Goal: Task Accomplishment & Management: Manage account settings

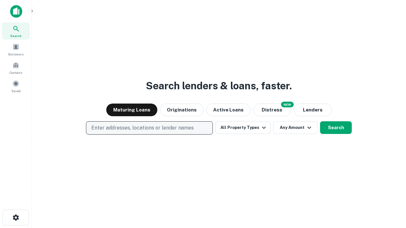
click at [149, 128] on p "Enter addresses, locations or lender names" at bounding box center [142, 128] width 102 height 8
type input "**********"
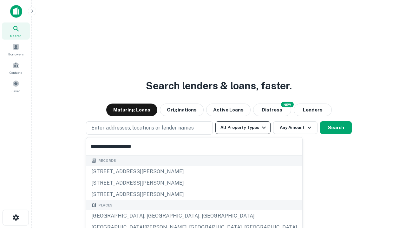
click at [152, 216] on div "[GEOGRAPHIC_DATA], [GEOGRAPHIC_DATA], [GEOGRAPHIC_DATA]" at bounding box center [194, 216] width 216 height 11
click at [243, 128] on button "All Property Types" at bounding box center [242, 127] width 55 height 13
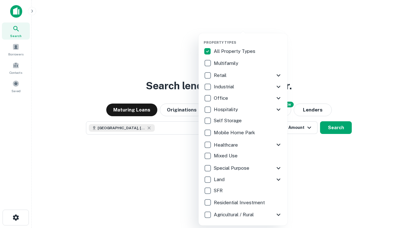
click at [248, 38] on button "button" at bounding box center [248, 38] width 89 height 0
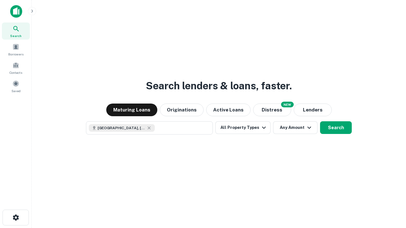
scroll to position [10, 0]
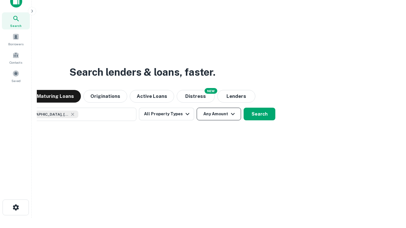
click at [197, 108] on button "Any Amount" at bounding box center [219, 114] width 44 height 13
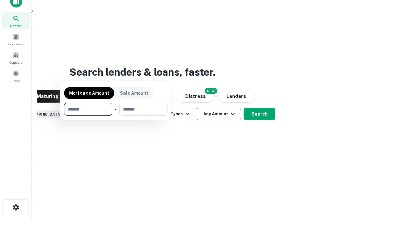
scroll to position [46, 180]
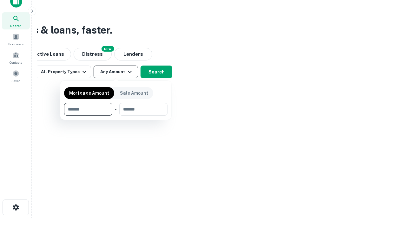
type input "*******"
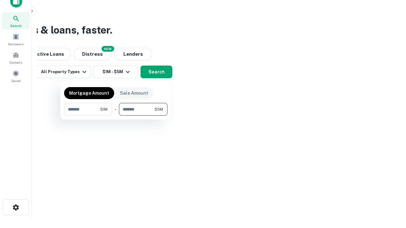
type input "*******"
click at [116, 116] on button "button" at bounding box center [115, 116] width 103 height 0
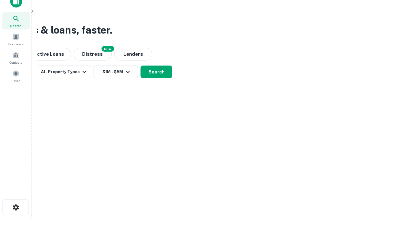
scroll to position [10, 0]
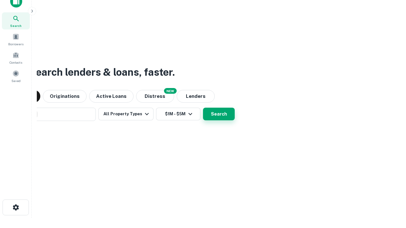
click at [203, 108] on button "Search" at bounding box center [219, 114] width 32 height 13
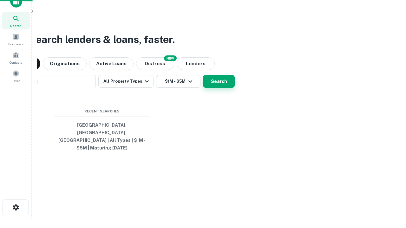
scroll to position [21, 180]
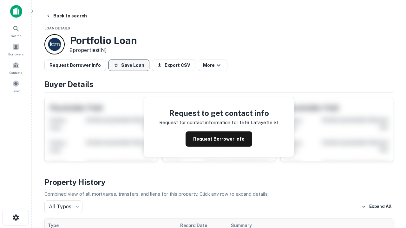
click at [129, 65] on button "Save Loan" at bounding box center [128, 65] width 41 height 11
click at [130, 65] on button "Loan Saved" at bounding box center [130, 65] width 44 height 11
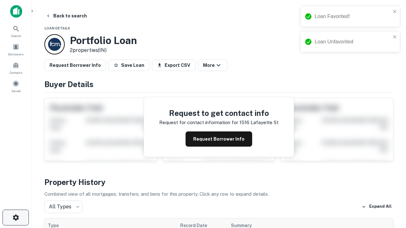
click at [16, 218] on icon "button" at bounding box center [16, 218] width 8 height 8
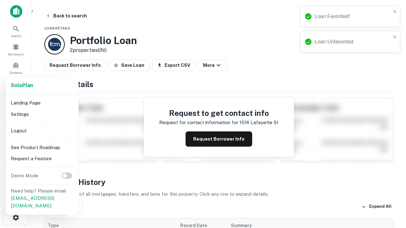
click at [42, 131] on li "Logout" at bounding box center [42, 130] width 68 height 11
